Goal: Navigation & Orientation: Find specific page/section

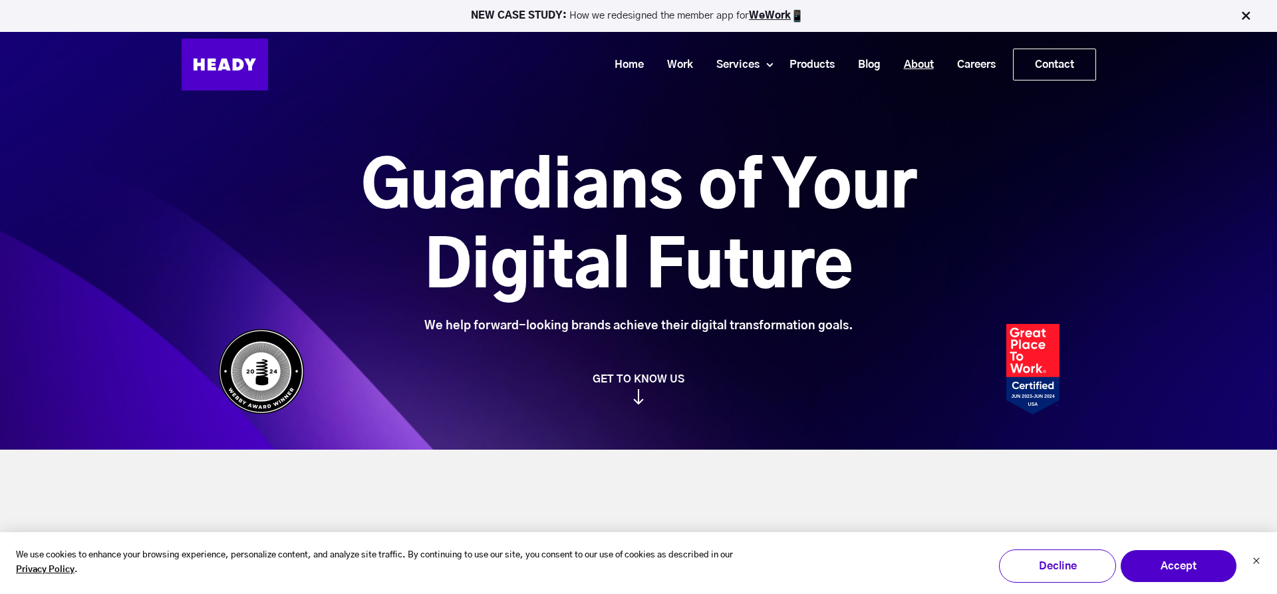
click at [922, 66] on link "About" at bounding box center [914, 65] width 53 height 25
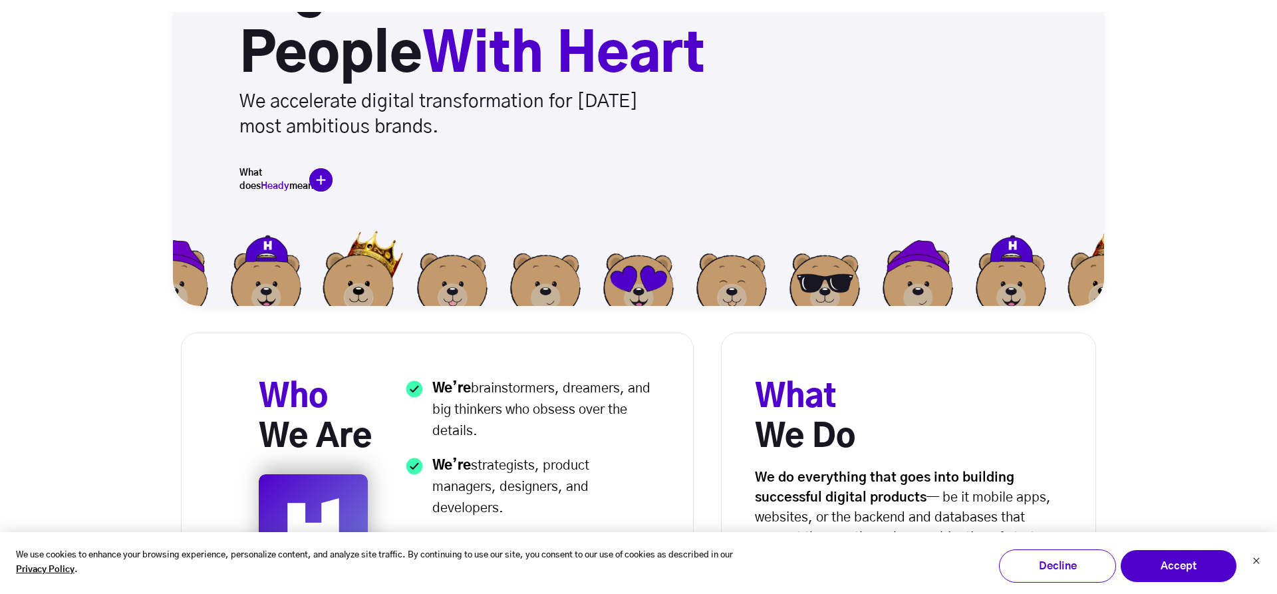
scroll to position [192, 0]
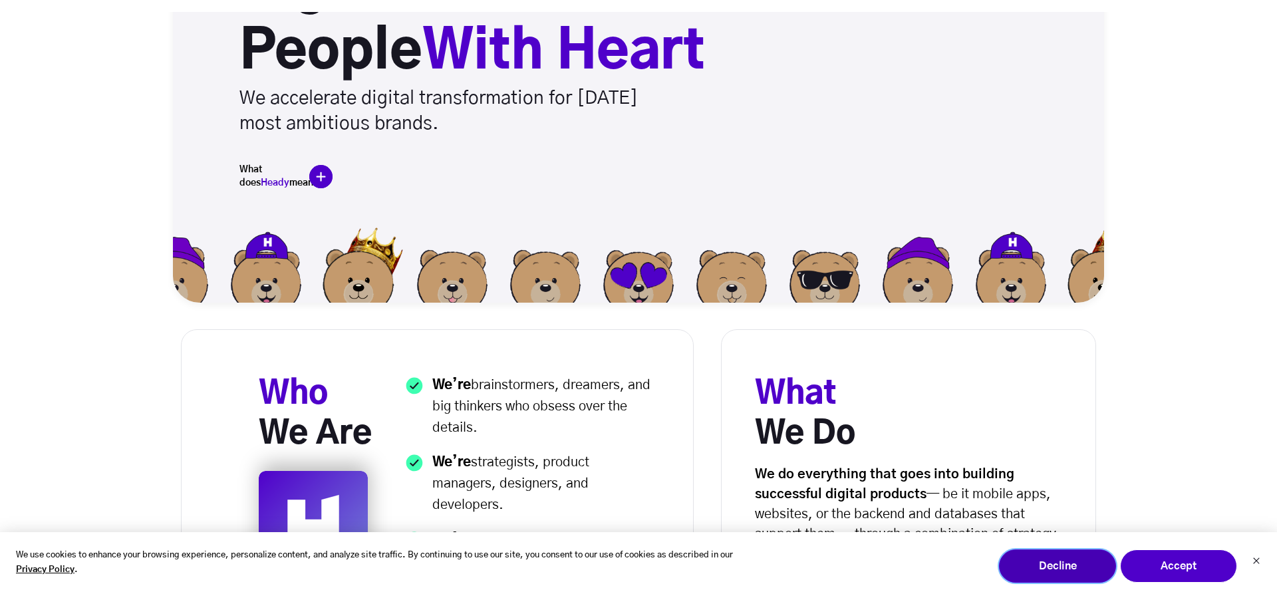
click at [1073, 567] on button "Decline" at bounding box center [1057, 566] width 117 height 33
